Goal: Information Seeking & Learning: Learn about a topic

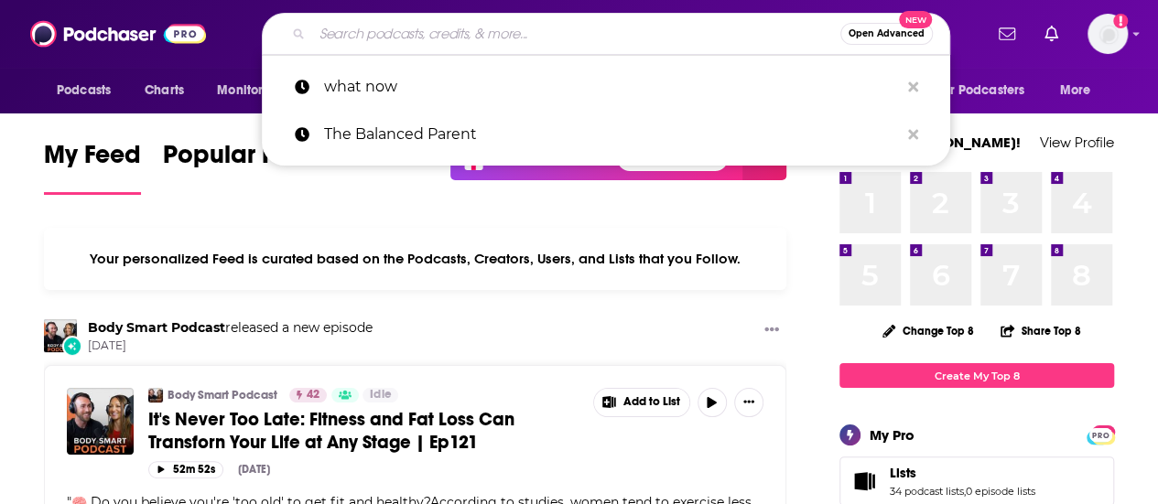
click at [446, 23] on input "Search podcasts, credits, & more..." at bounding box center [576, 33] width 528 height 29
paste input "Diplomatic Immunity"
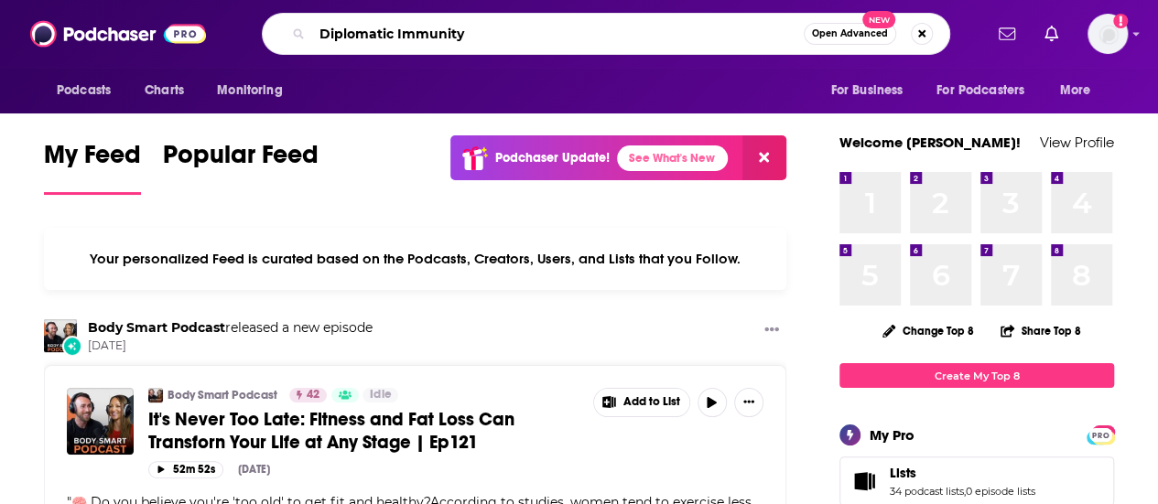
type input "Diplomatic Immunity"
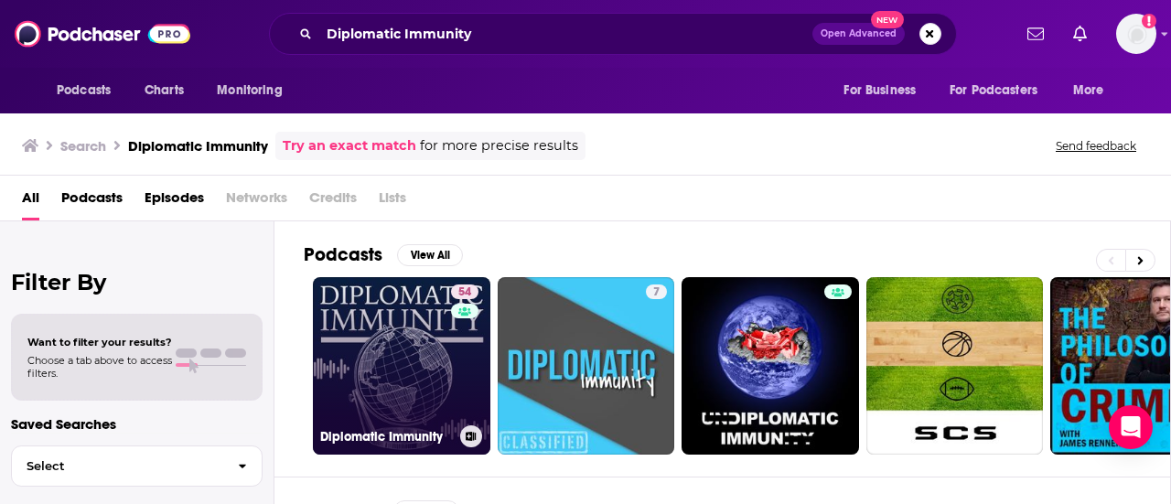
click at [382, 316] on link "54 Diplomatic Immunity" at bounding box center [402, 366] width 178 height 178
